Goal: Navigation & Orientation: Find specific page/section

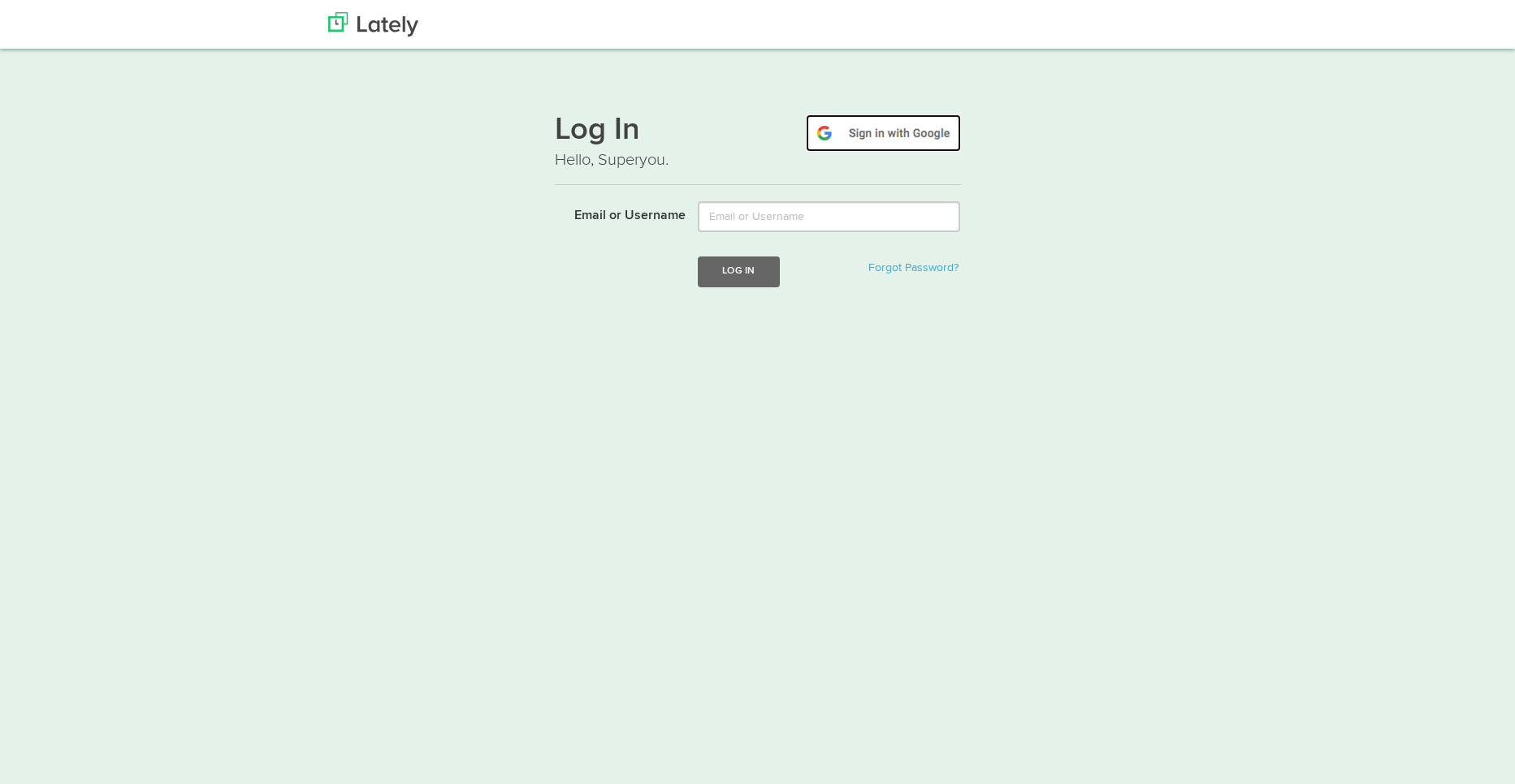
click at [907, 133] on img at bounding box center [883, 133] width 155 height 38
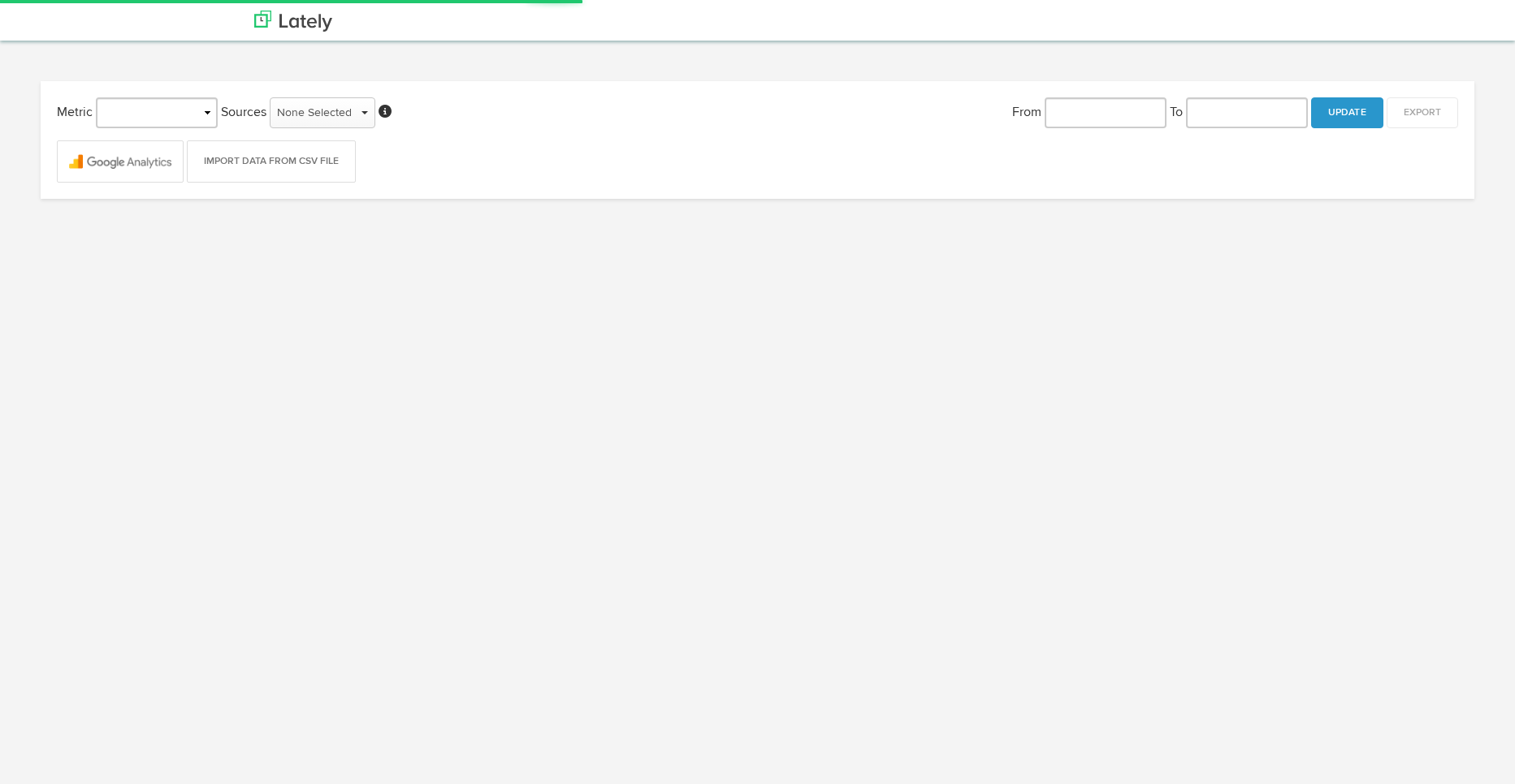
type input "[DATE]"
select select "object:147"
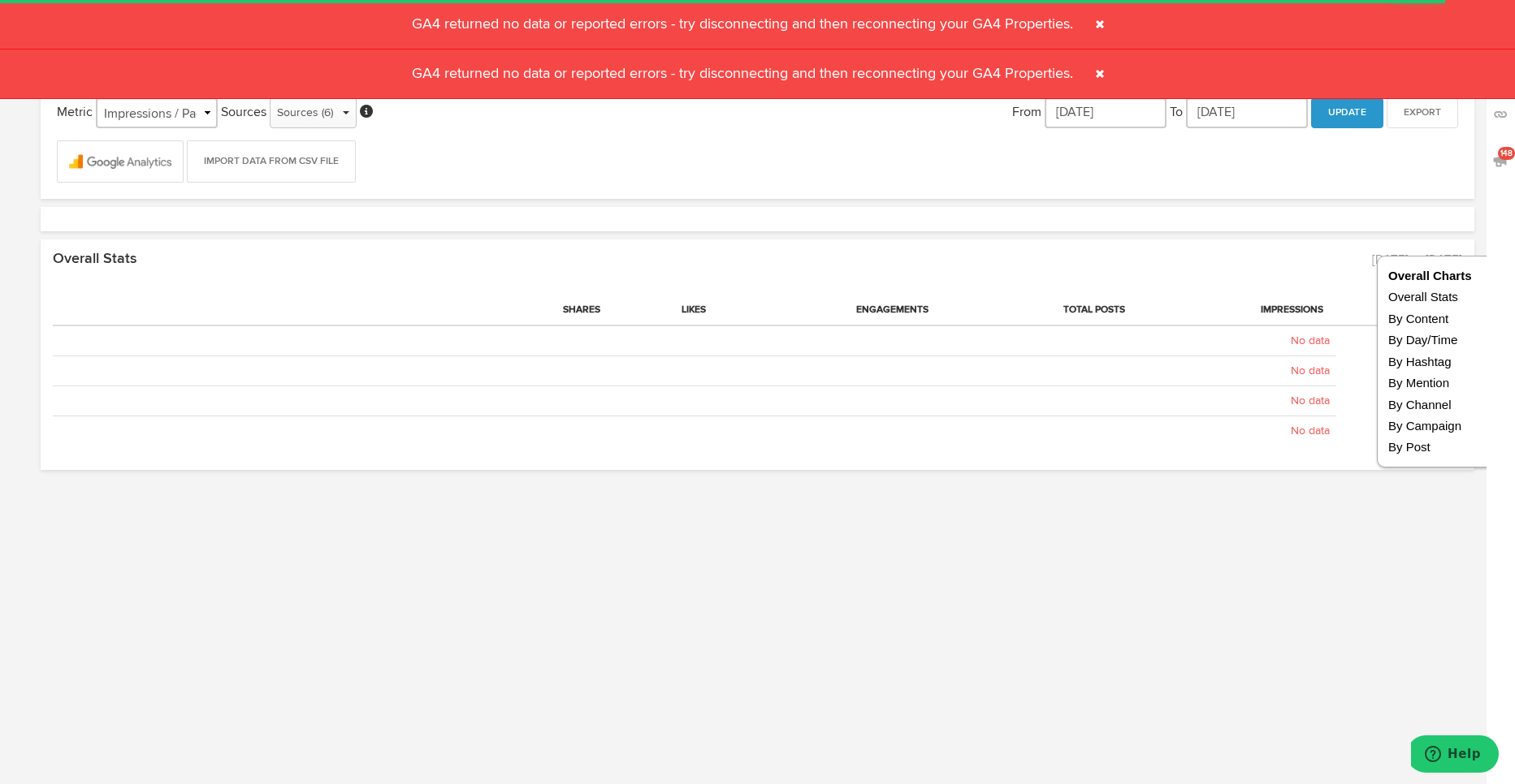
click at [1098, 74] on span at bounding box center [1100, 74] width 26 height 26
click at [1099, 15] on span at bounding box center [1100, 24] width 26 height 26
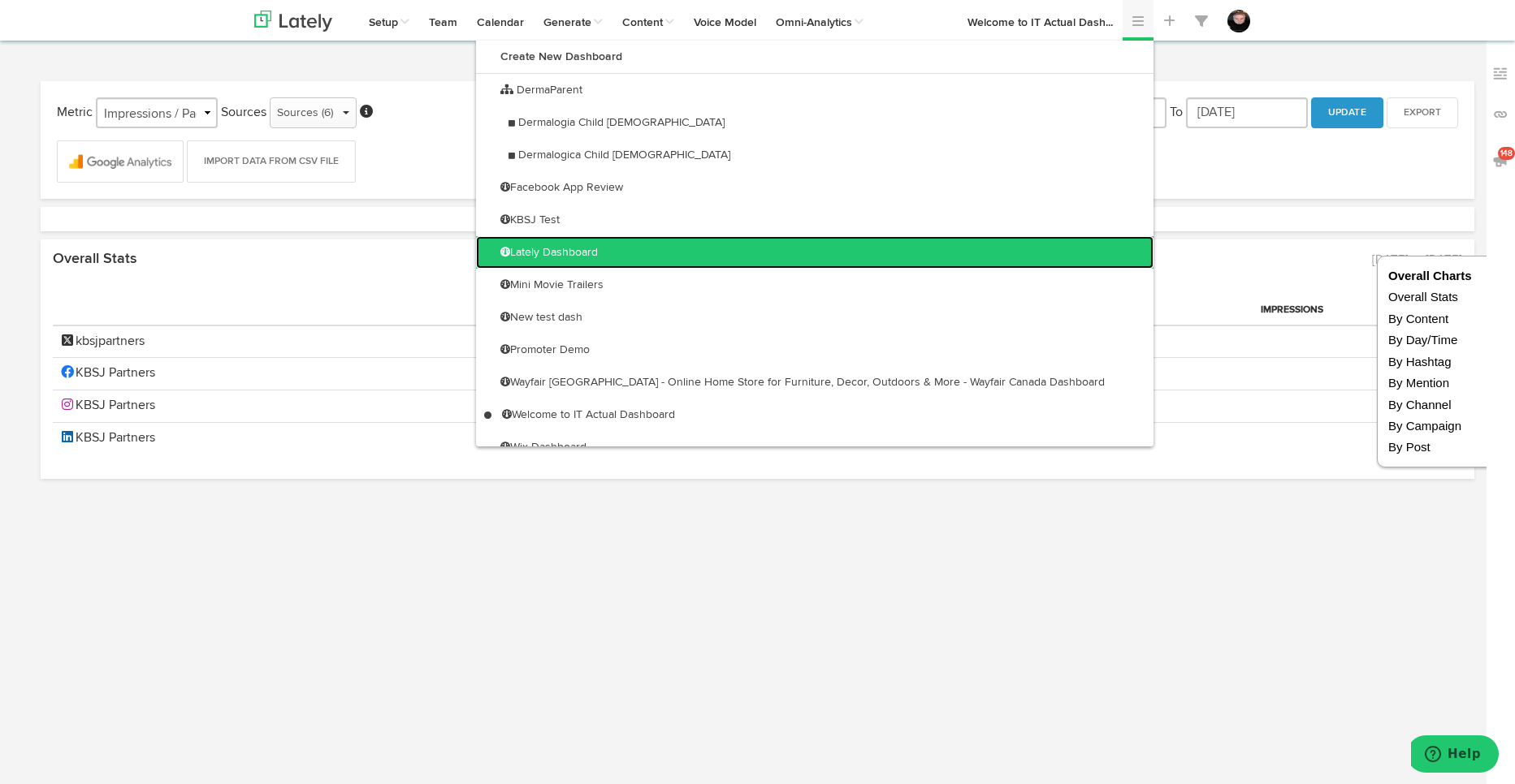
click at [929, 251] on link "Lately Dashboard" at bounding box center [814, 252] width 677 height 33
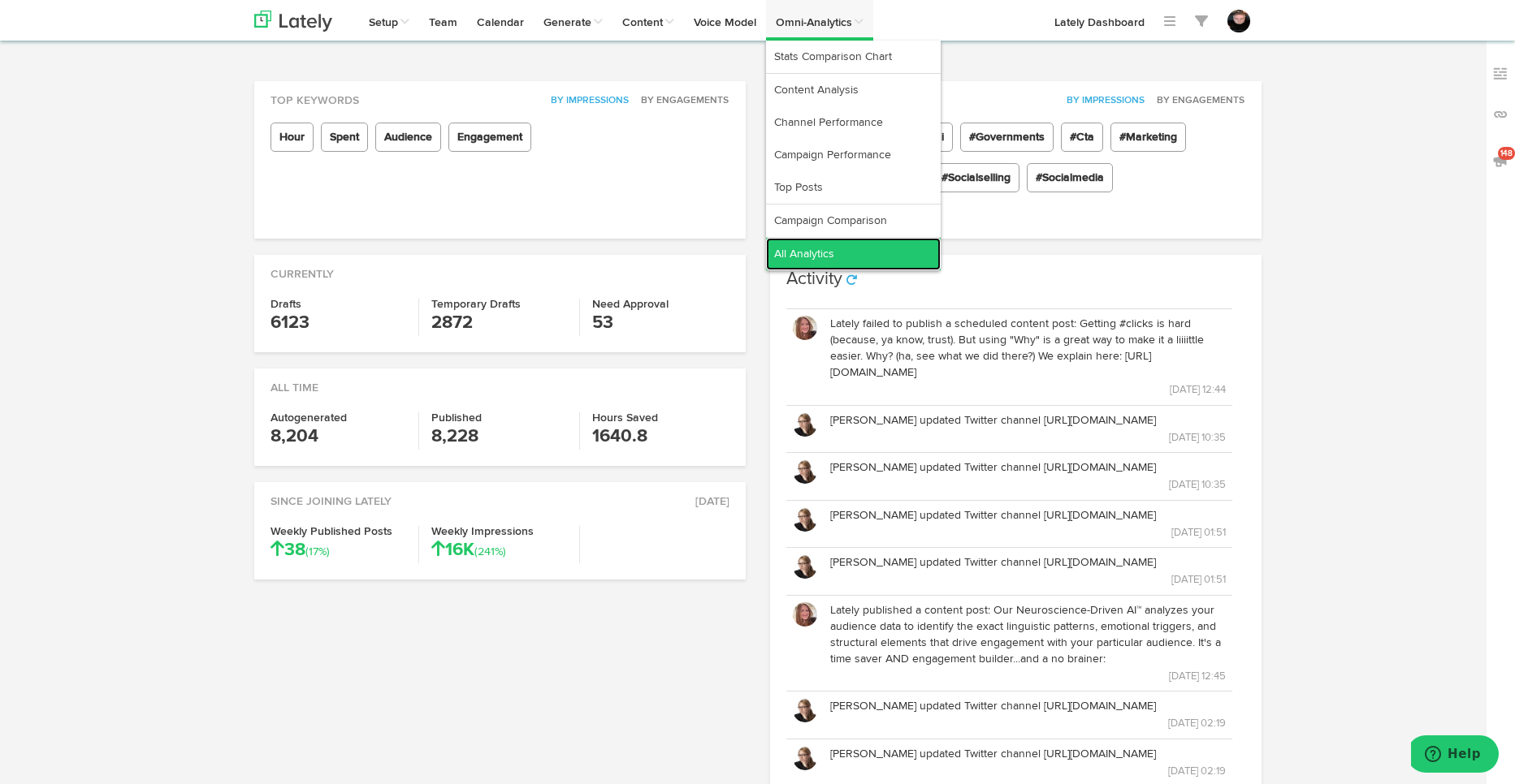
click at [838, 264] on link "All Analytics" at bounding box center [853, 254] width 175 height 33
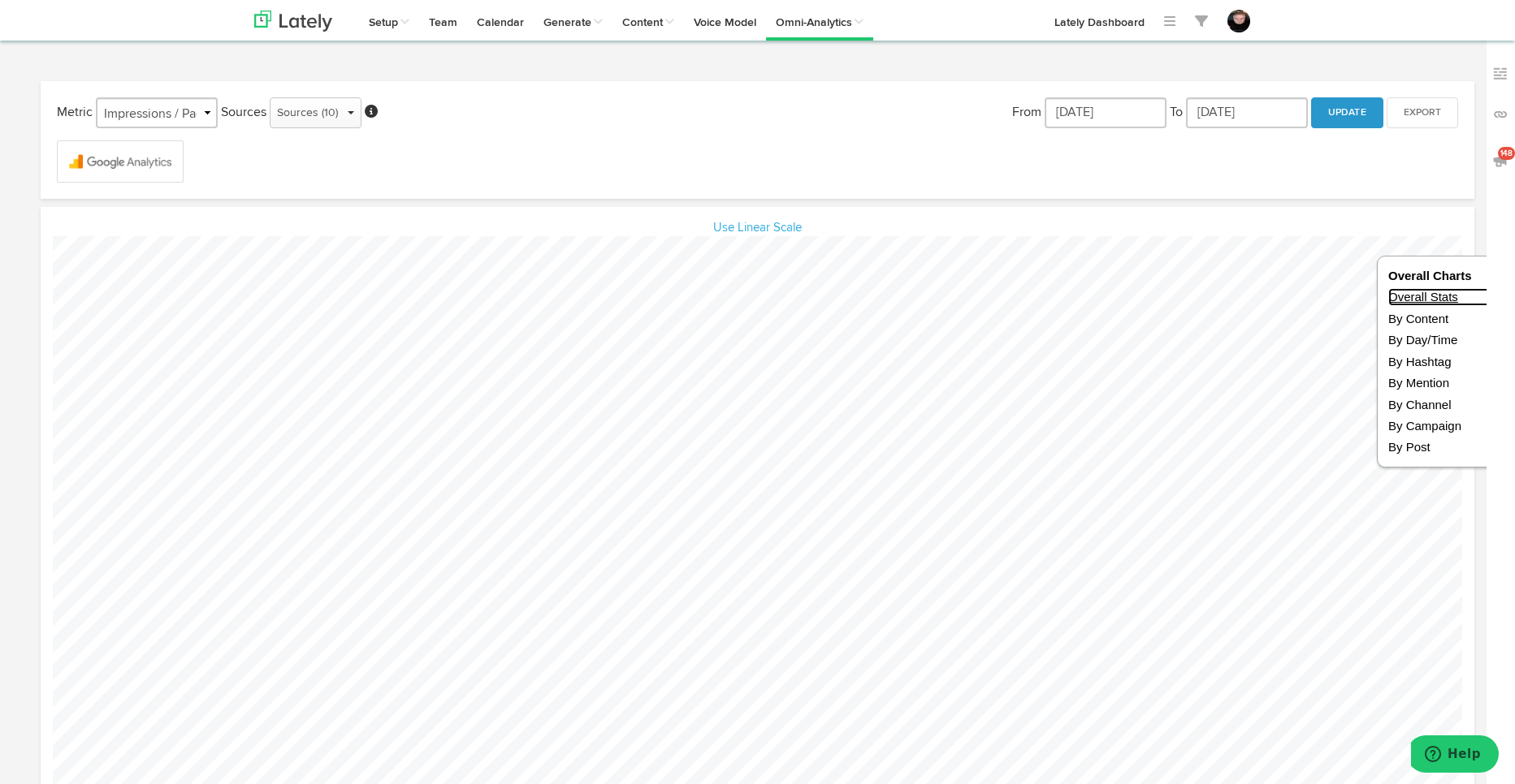
click at [1428, 298] on link "Overall Stats" at bounding box center [1445, 297] width 116 height 17
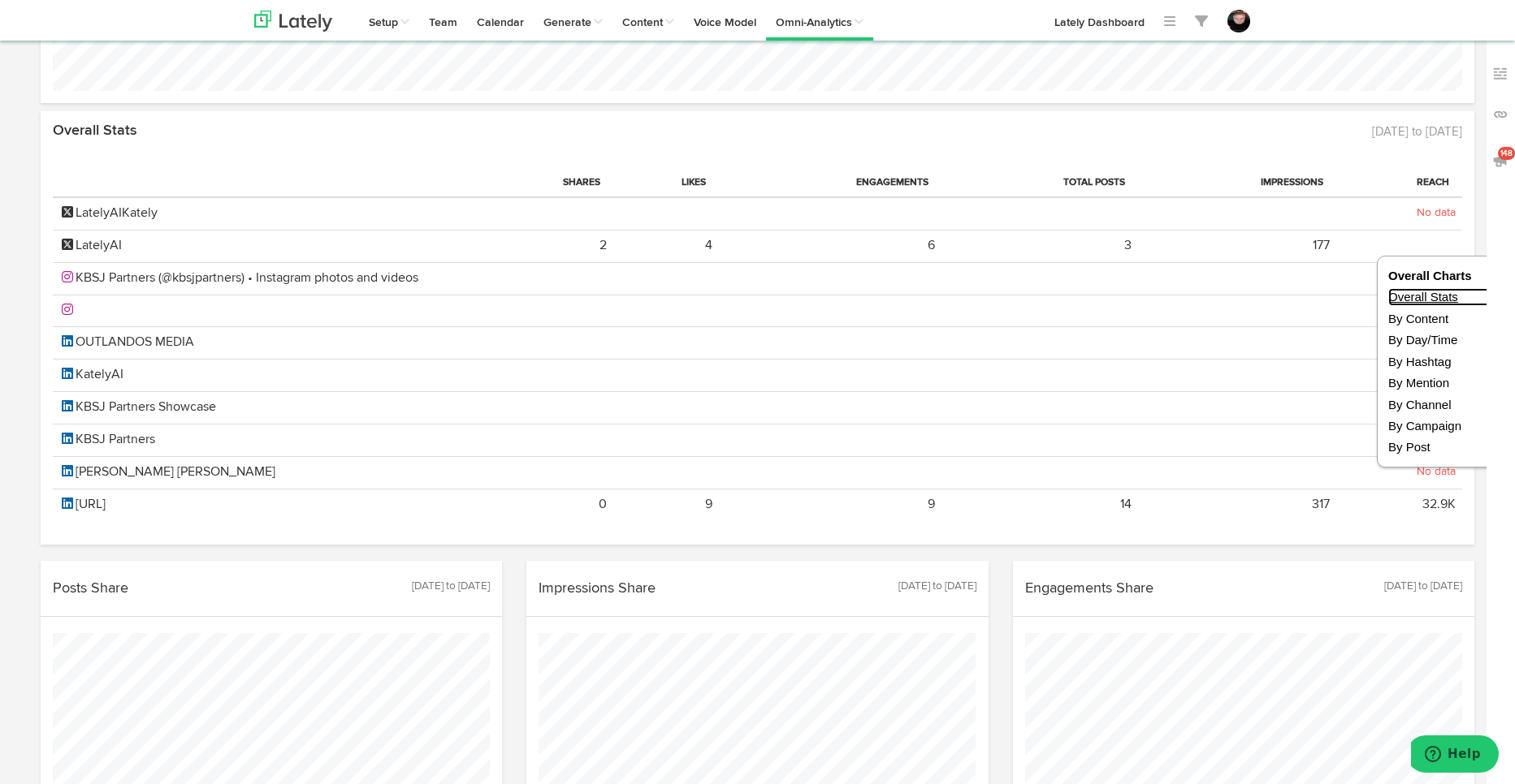
scroll to position [908, 0]
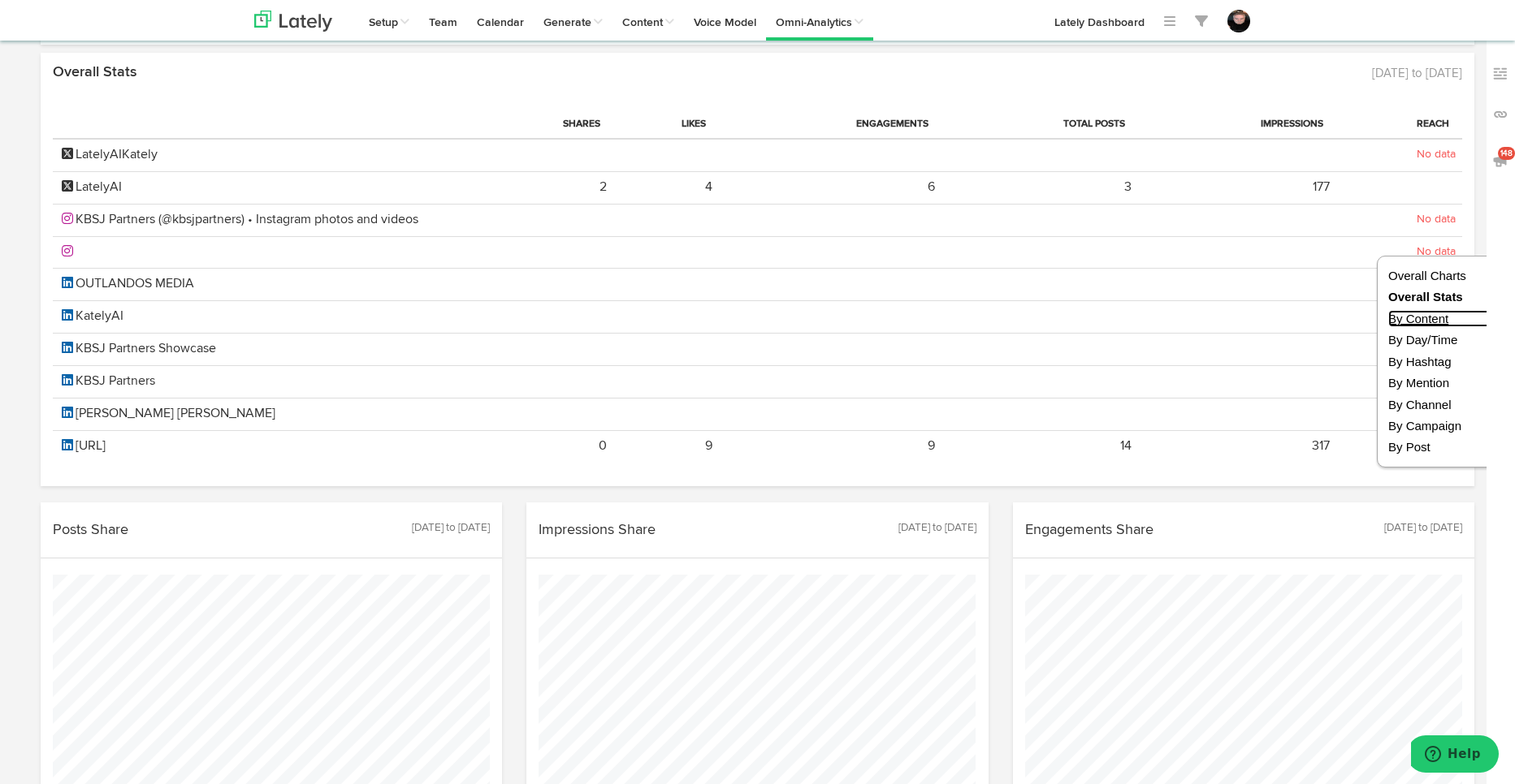
click at [1450, 316] on link "By Content" at bounding box center [1445, 319] width 116 height 17
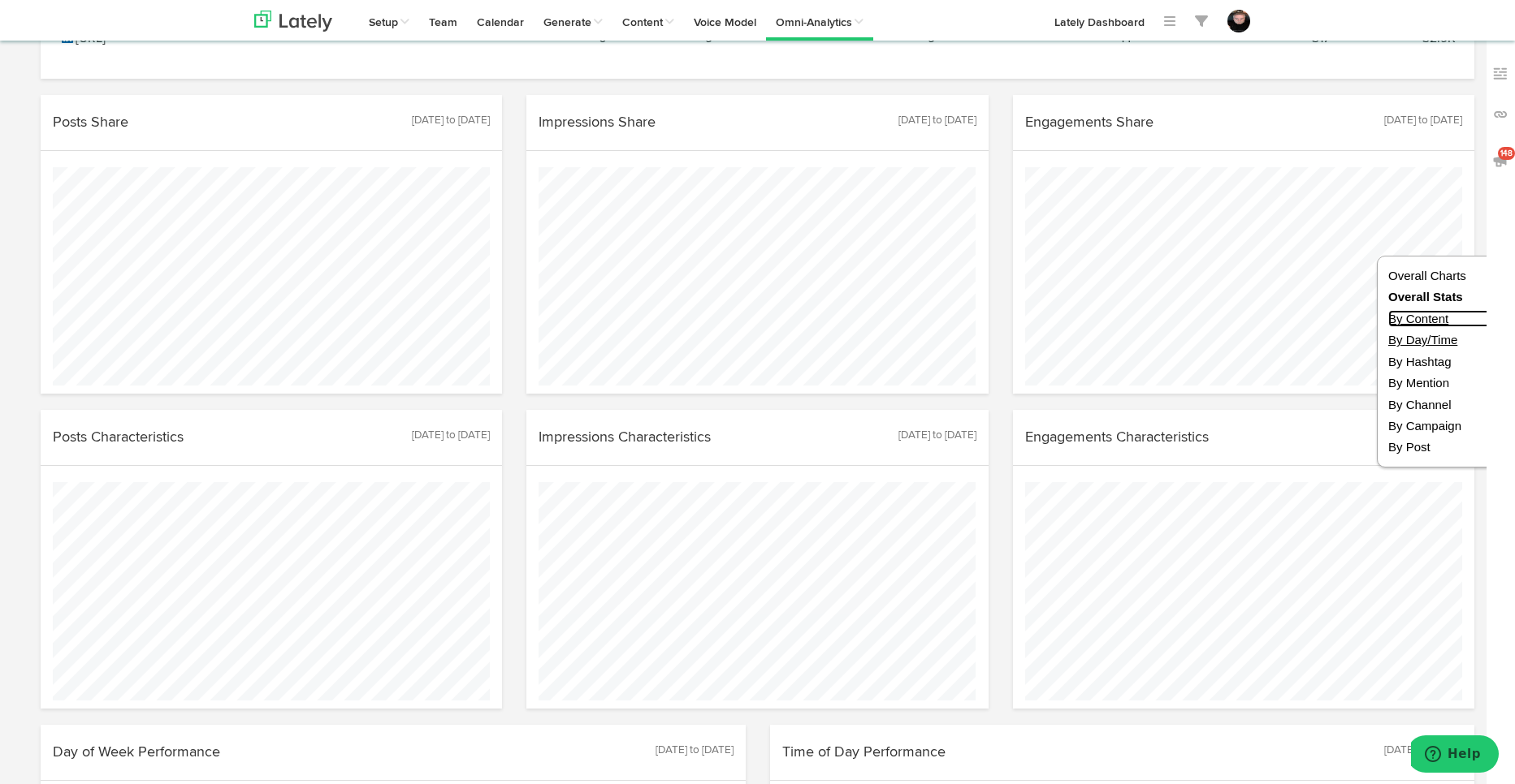
scroll to position [1358, 0]
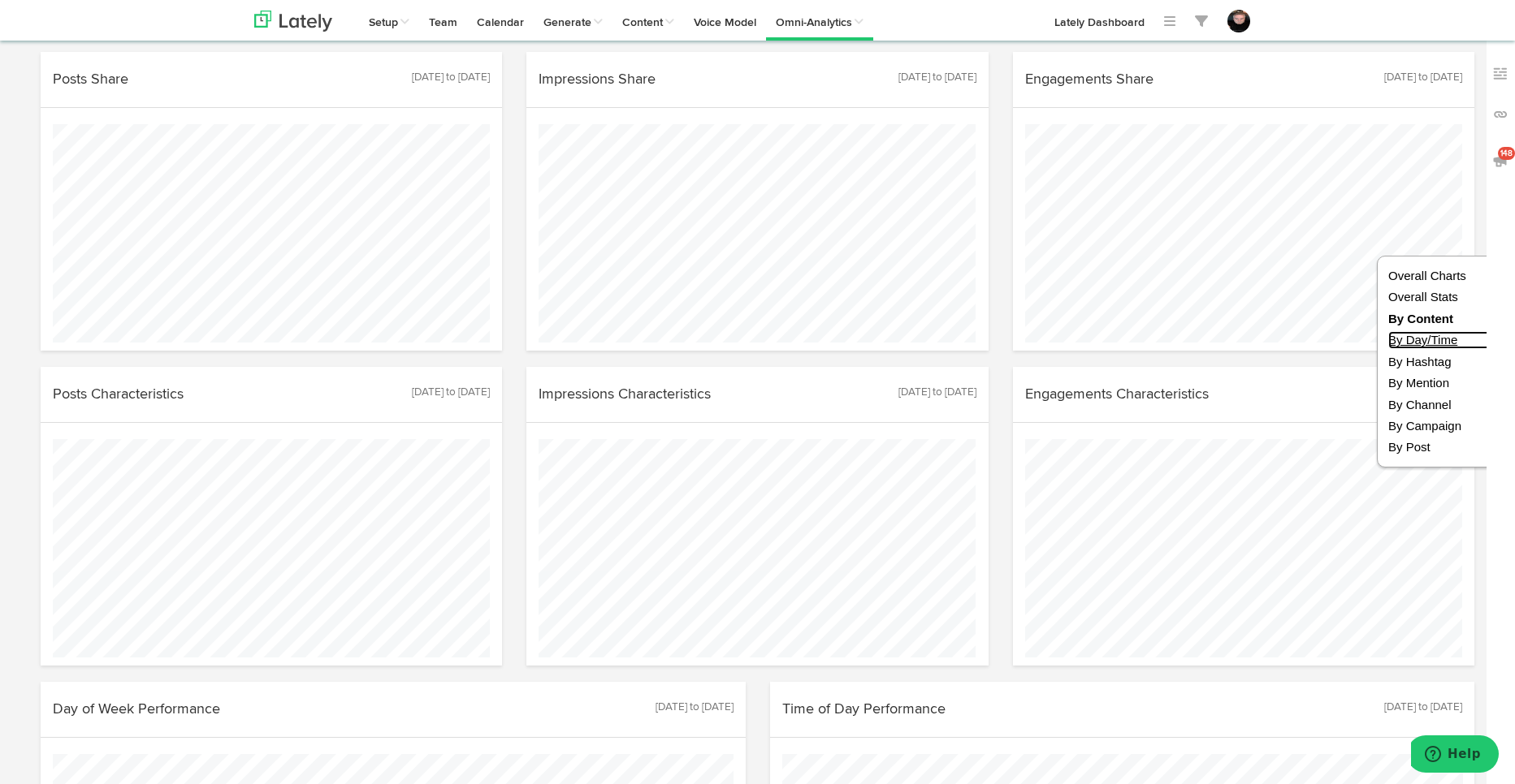
click at [1450, 340] on link "By Day/Time" at bounding box center [1445, 339] width 116 height 17
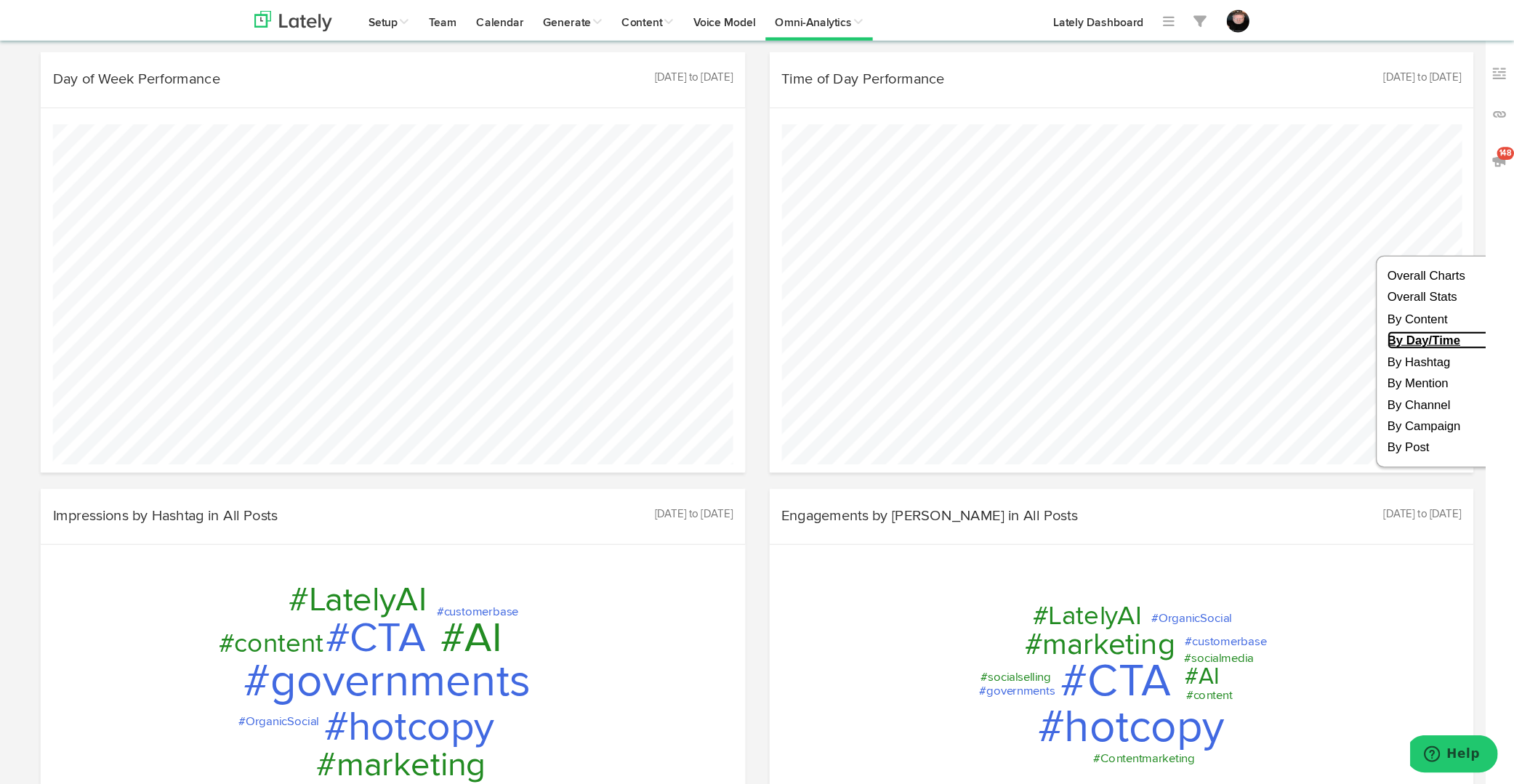
scroll to position [726166, 726312]
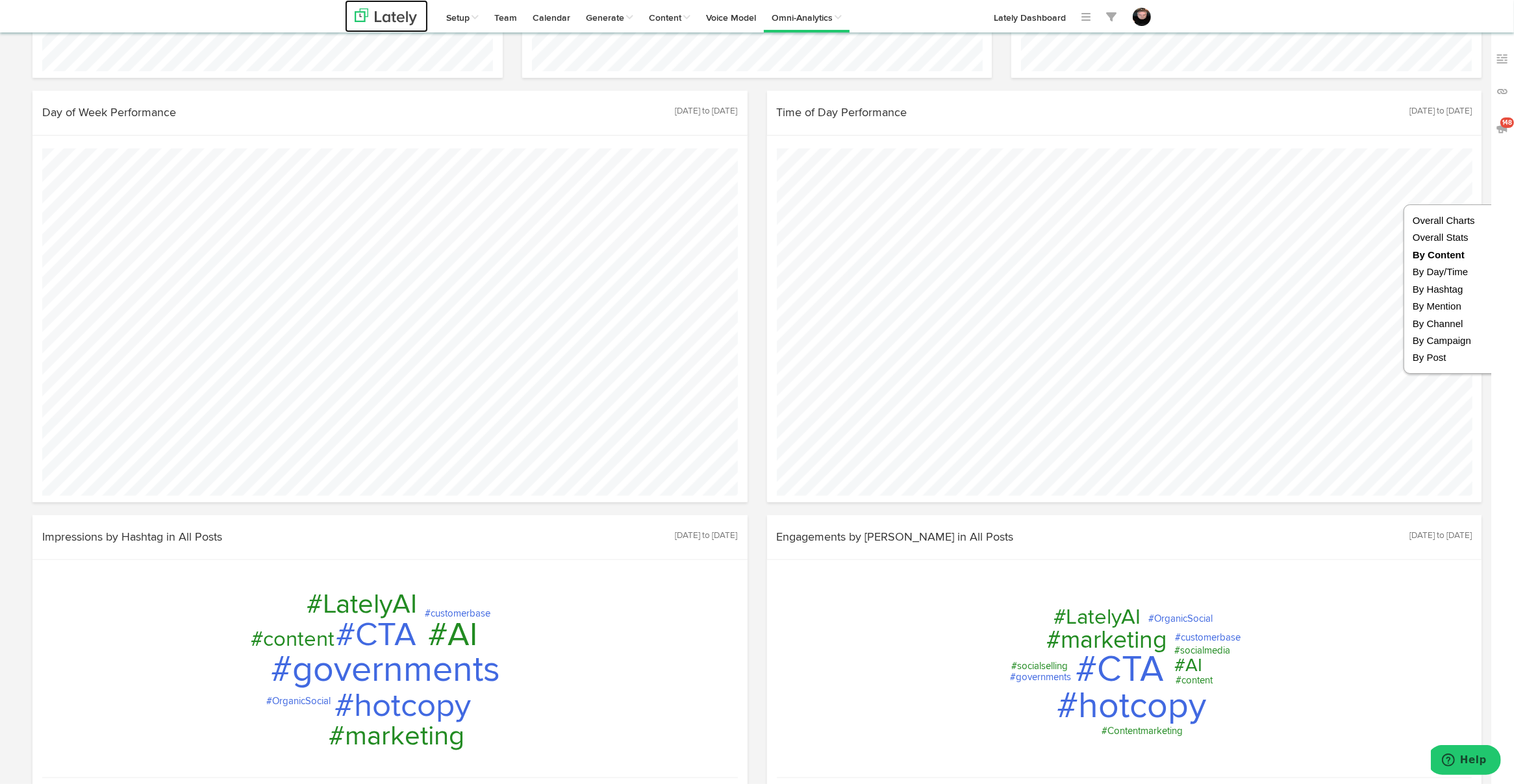
click at [393, 21] on img at bounding box center [386, 17] width 62 height 17
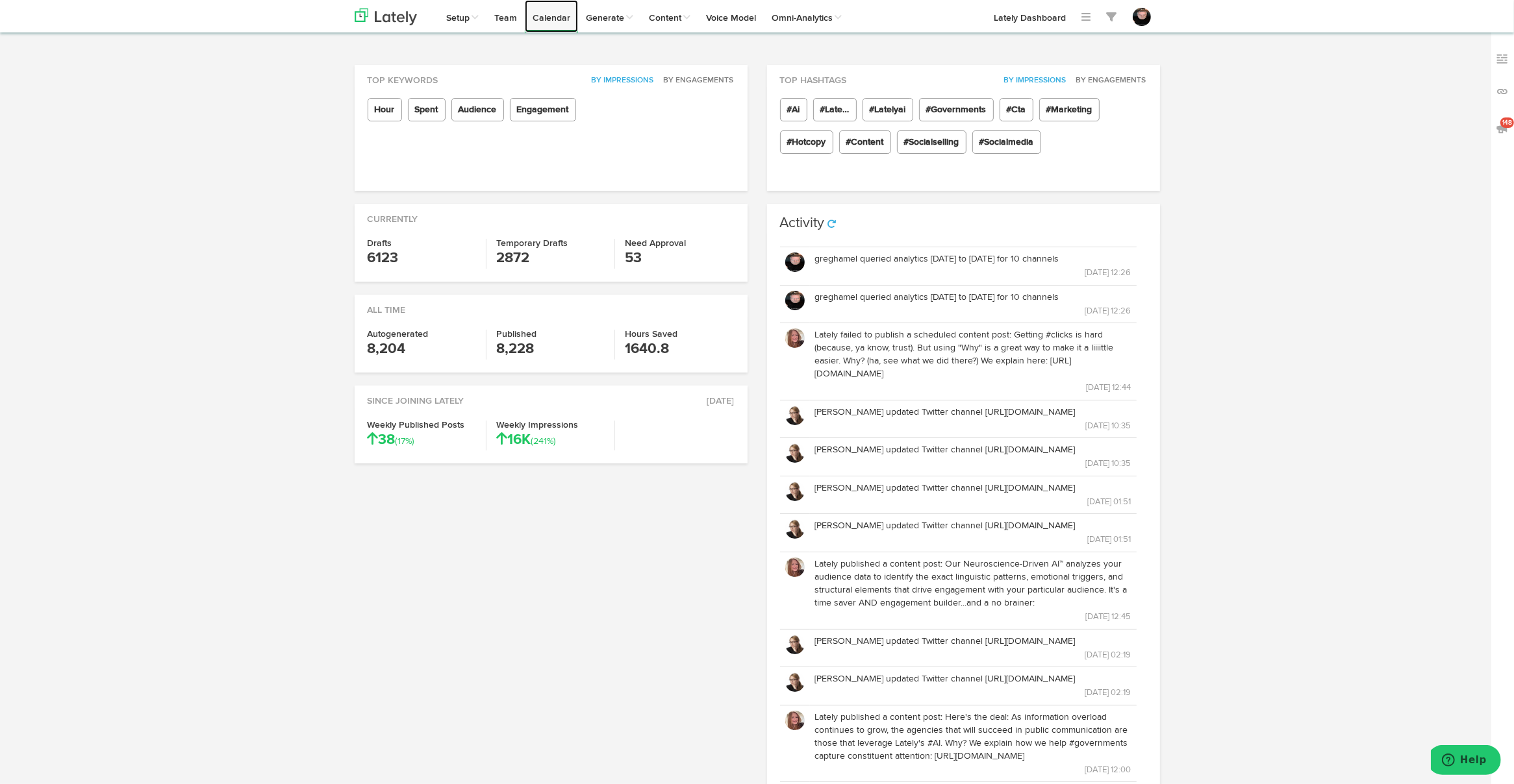
click at [543, 16] on link "Calendar" at bounding box center [551, 16] width 53 height 32
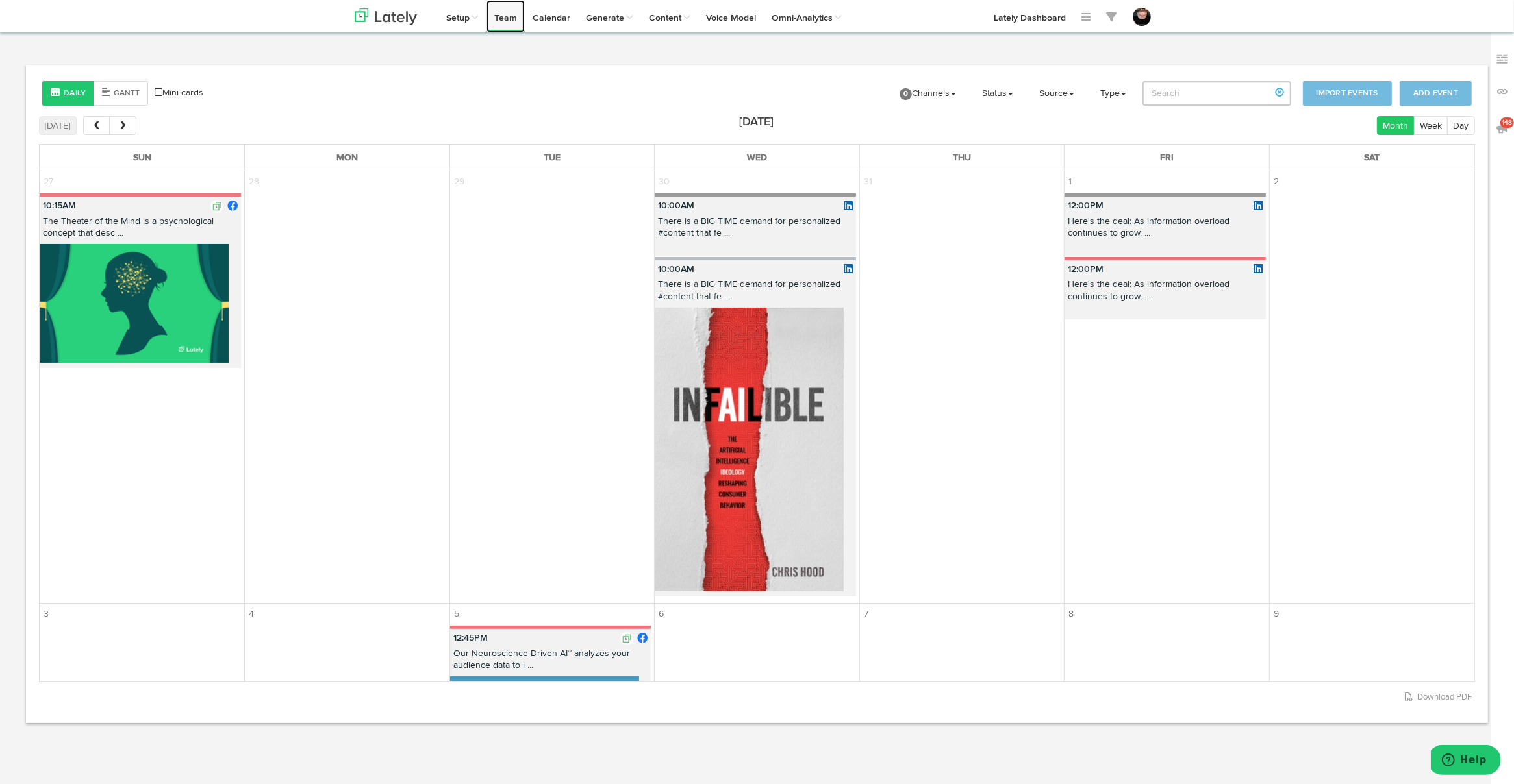
click at [505, 16] on link "Team" at bounding box center [505, 16] width 38 height 32
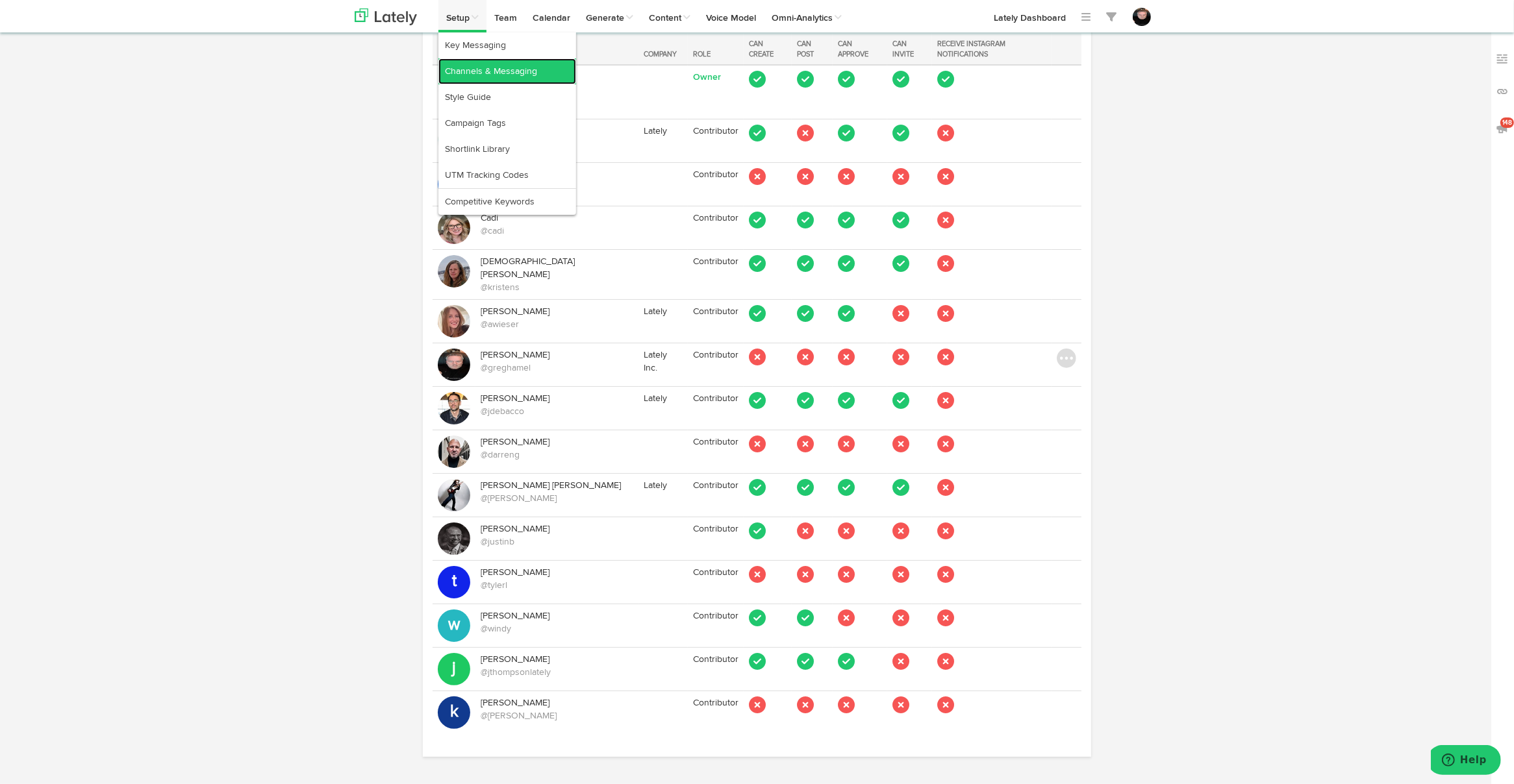
click at [483, 74] on link "Channels & Messaging" at bounding box center [507, 71] width 138 height 26
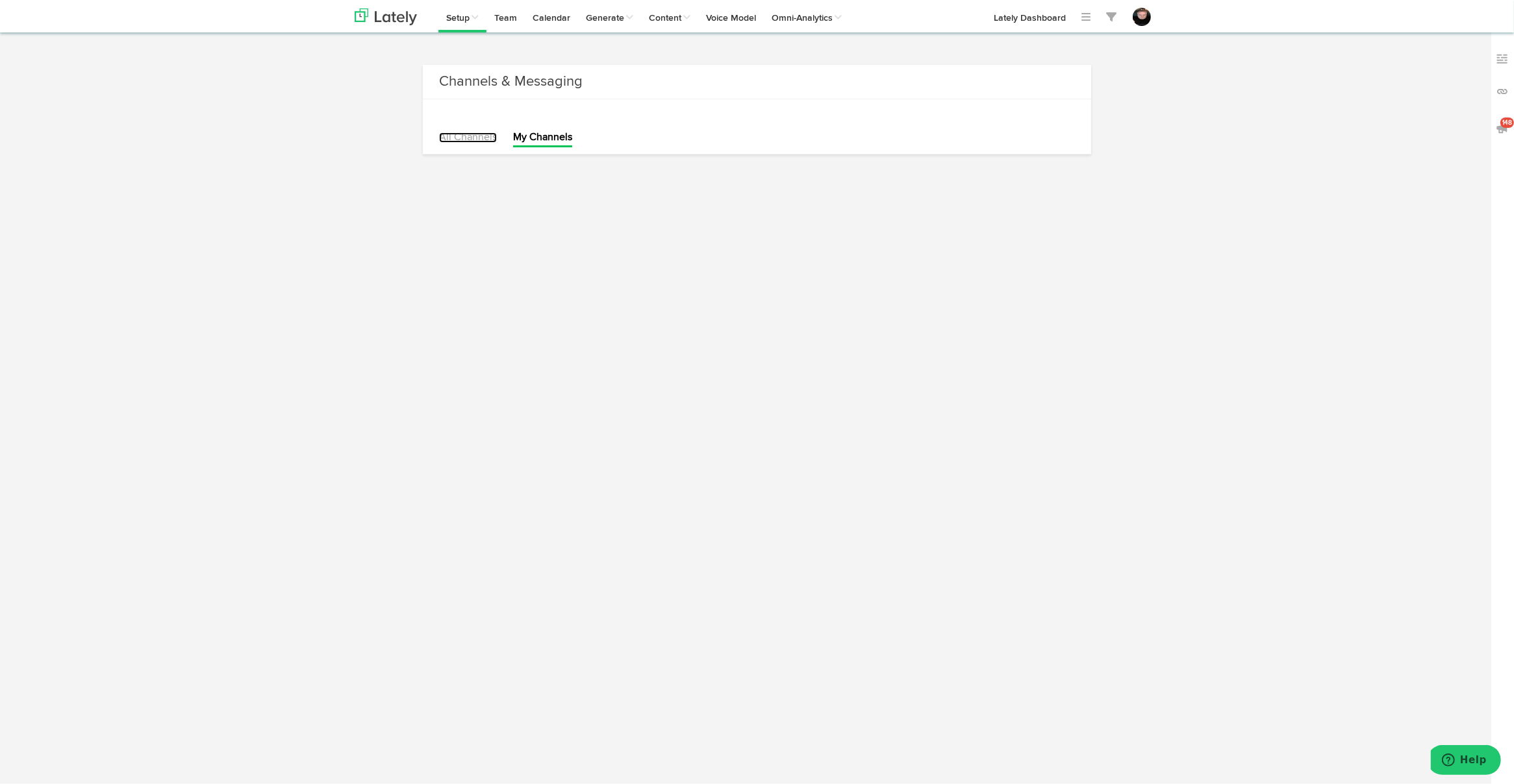
click at [473, 134] on link "All Channels" at bounding box center [468, 138] width 58 height 11
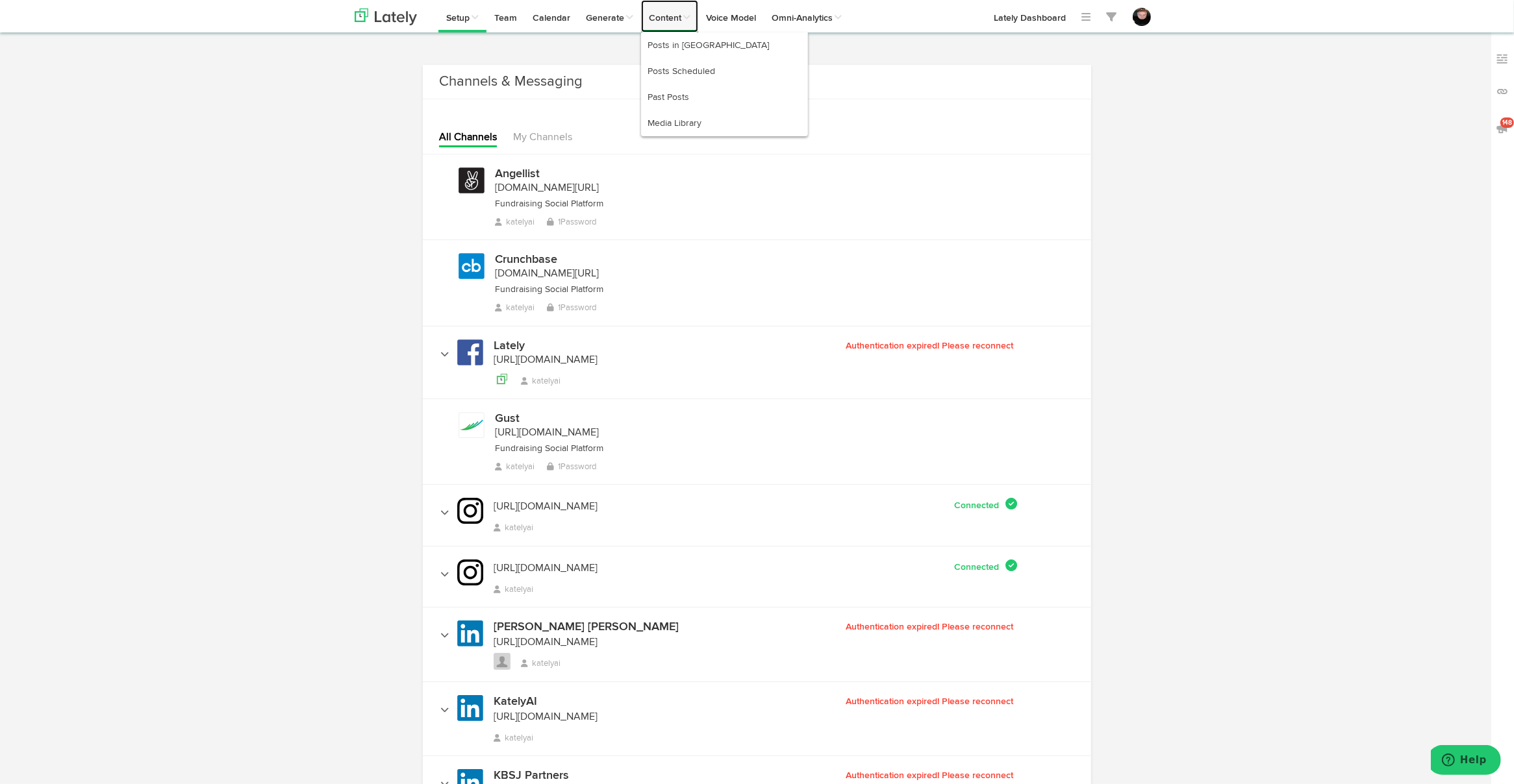
click at [672, 16] on link "Content" at bounding box center [669, 16] width 57 height 32
click at [683, 126] on link "Media Library" at bounding box center [724, 123] width 167 height 26
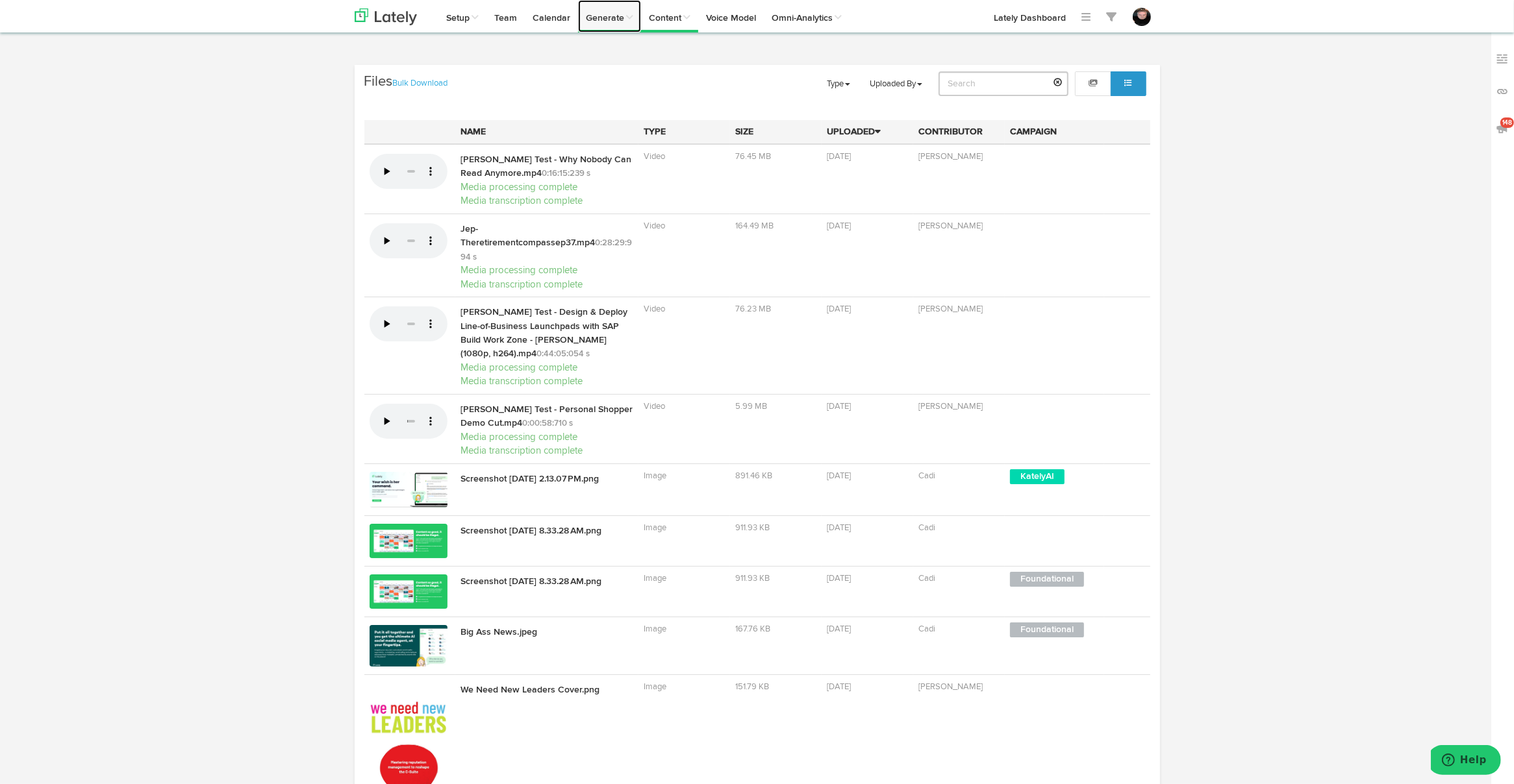
click at [602, 22] on link "Generate" at bounding box center [610, 16] width 63 height 32
click at [604, 13] on link "Generate" at bounding box center [610, 16] width 63 height 32
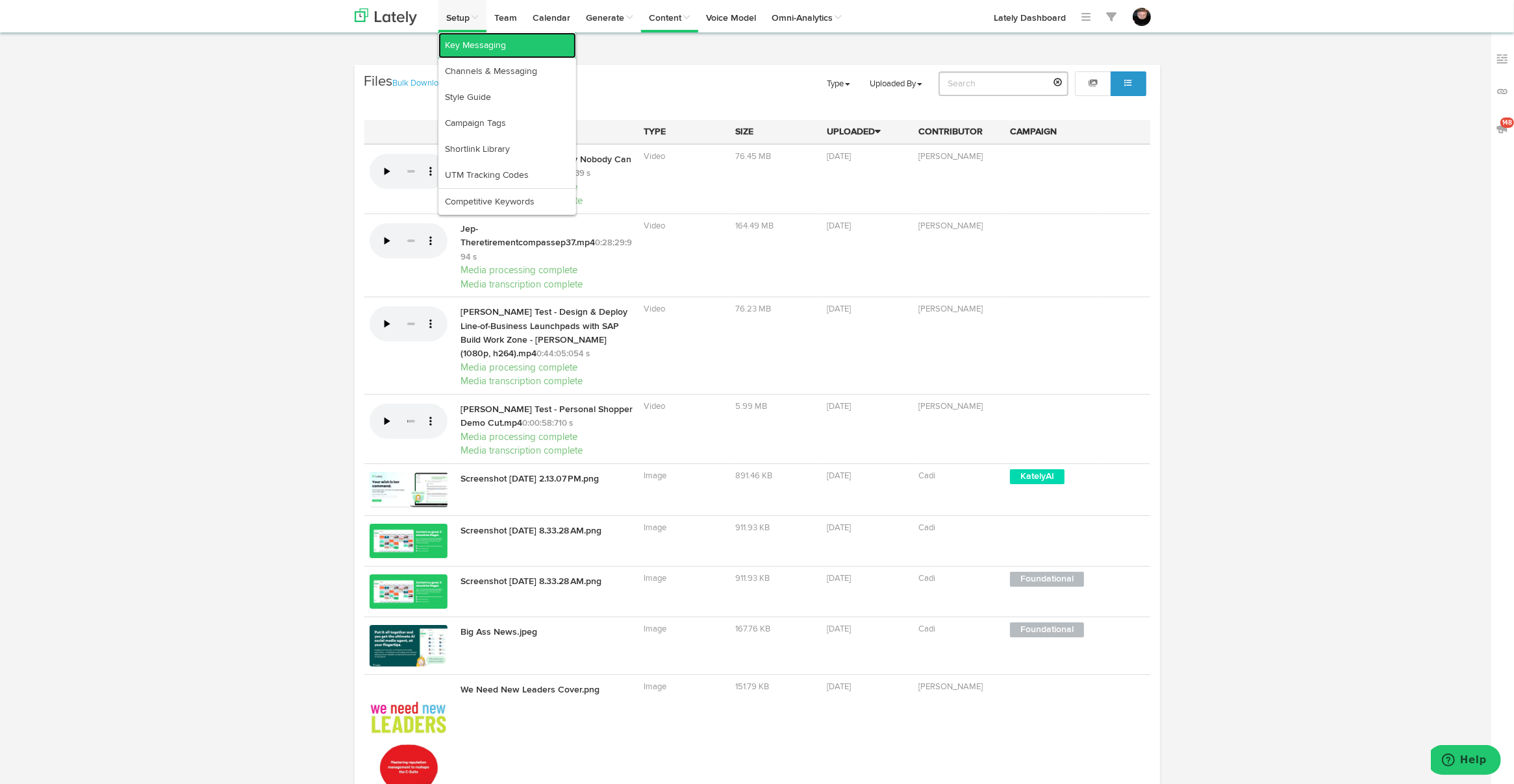
click at [467, 41] on link "Key Messaging" at bounding box center [507, 45] width 138 height 26
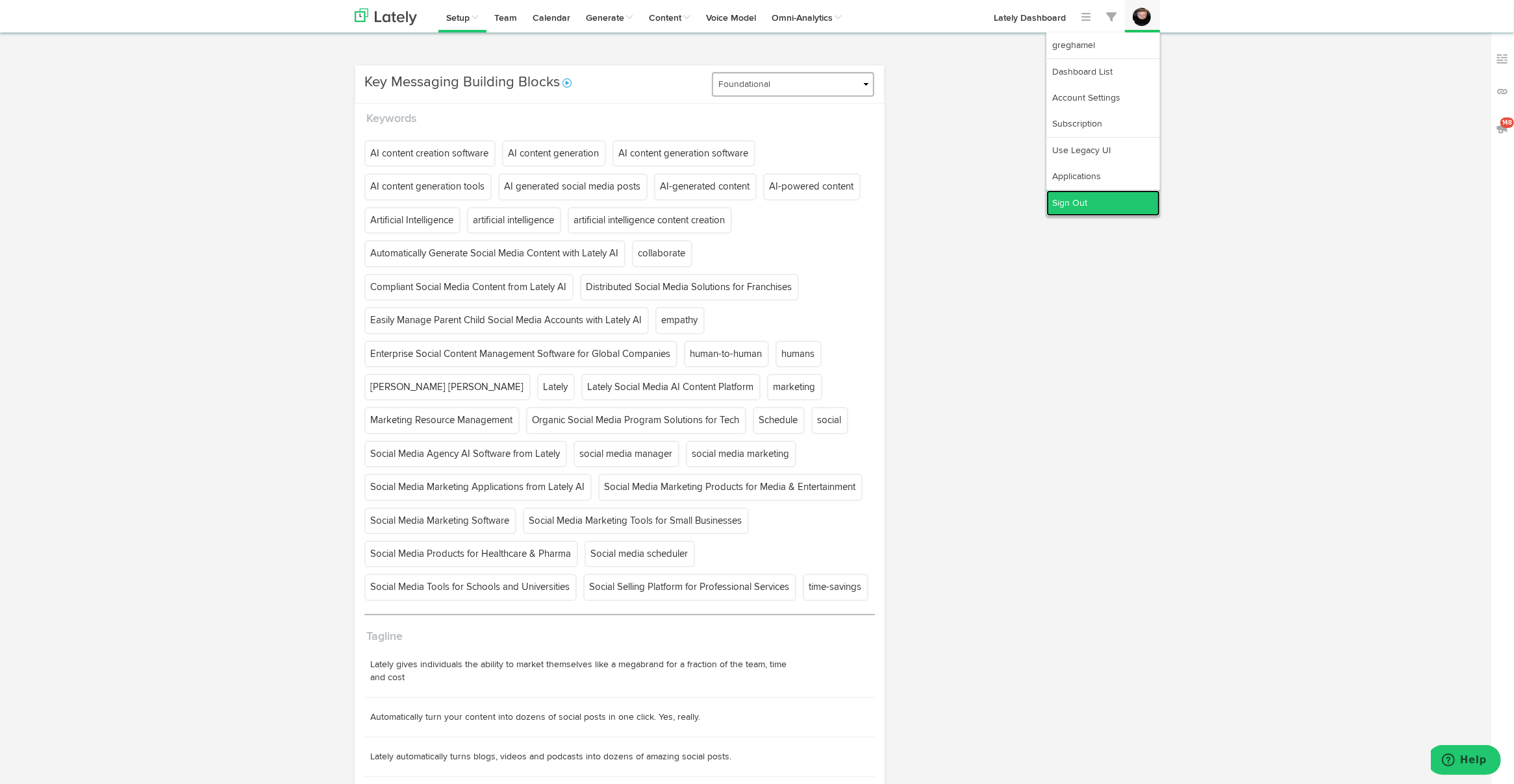
click at [1091, 197] on link "Sign Out" at bounding box center [1103, 203] width 114 height 26
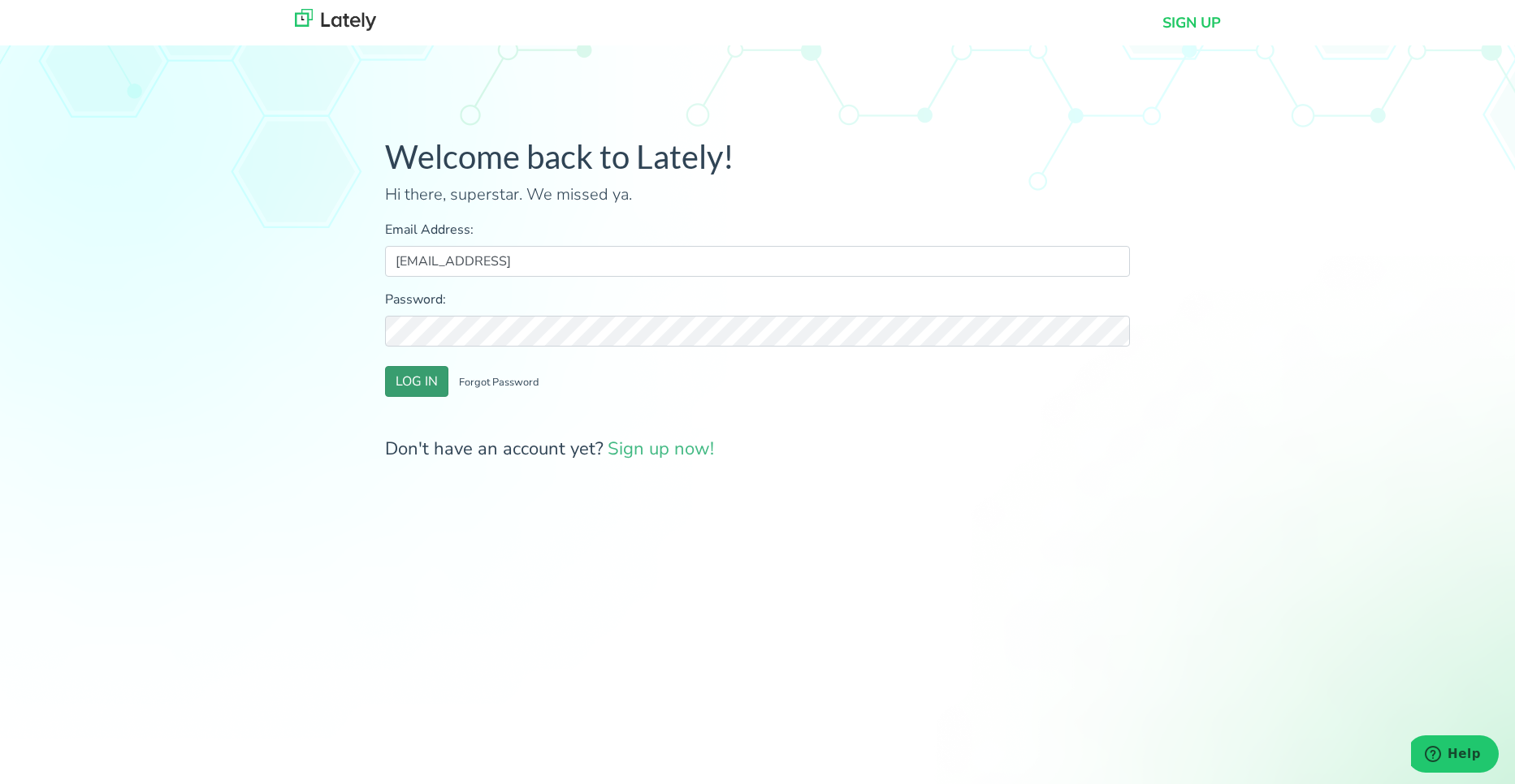
type input "addondemo@lately.ai"
click at [417, 379] on button "LOG IN" at bounding box center [416, 381] width 63 height 31
